Goal: Find specific page/section: Find specific page/section

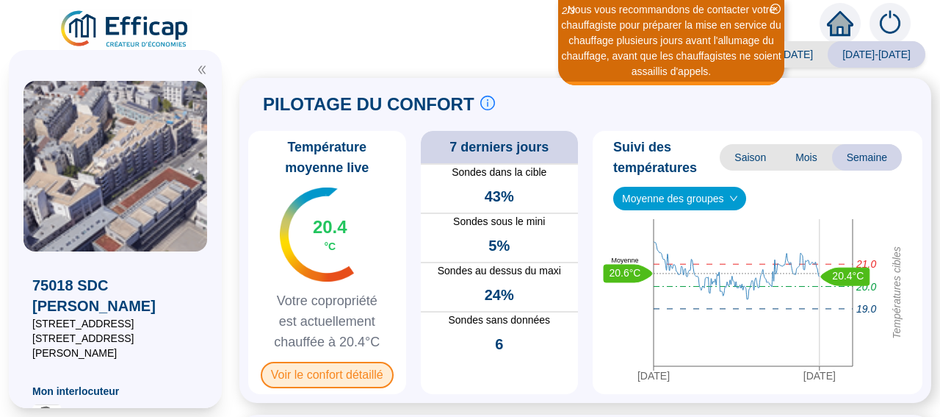
click at [304, 364] on span "Voir le confort détaillé" at bounding box center [327, 374] width 133 height 26
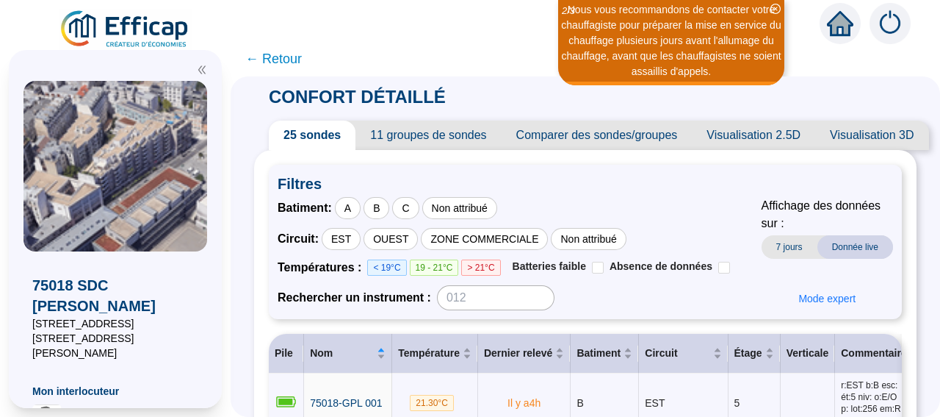
click at [302, 61] on span "← Retour" at bounding box center [273, 58] width 57 height 21
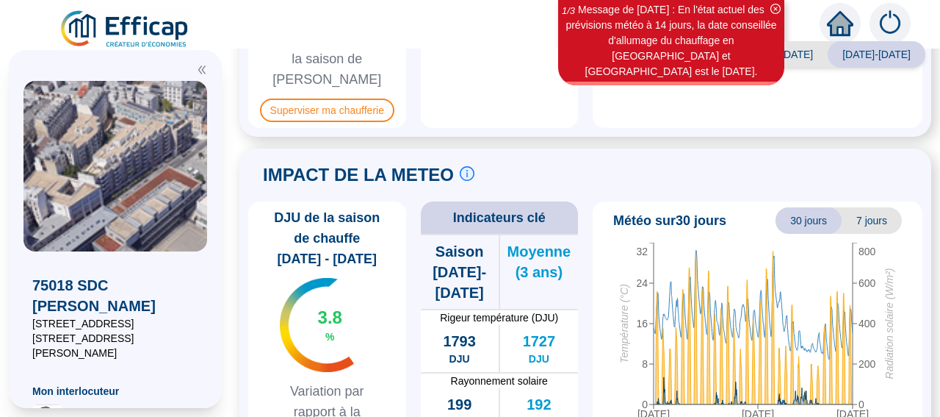
click at [849, 15] on icon "home" at bounding box center [840, 23] width 26 height 26
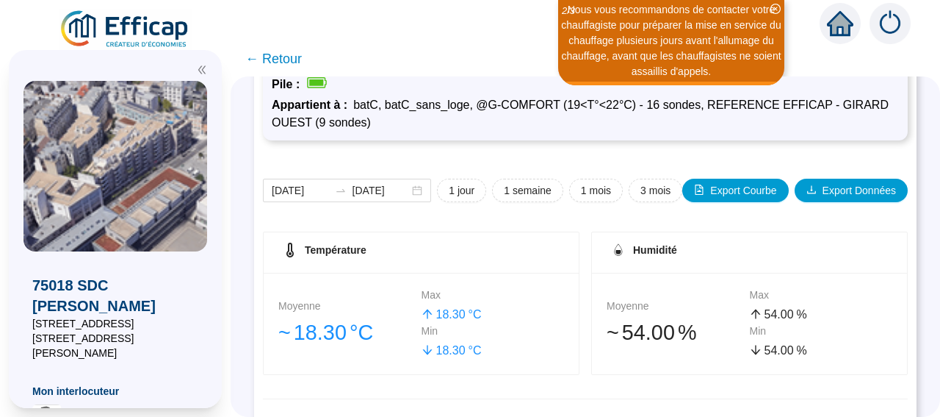
scroll to position [104, 0]
